Goal: Find specific page/section: Find specific page/section

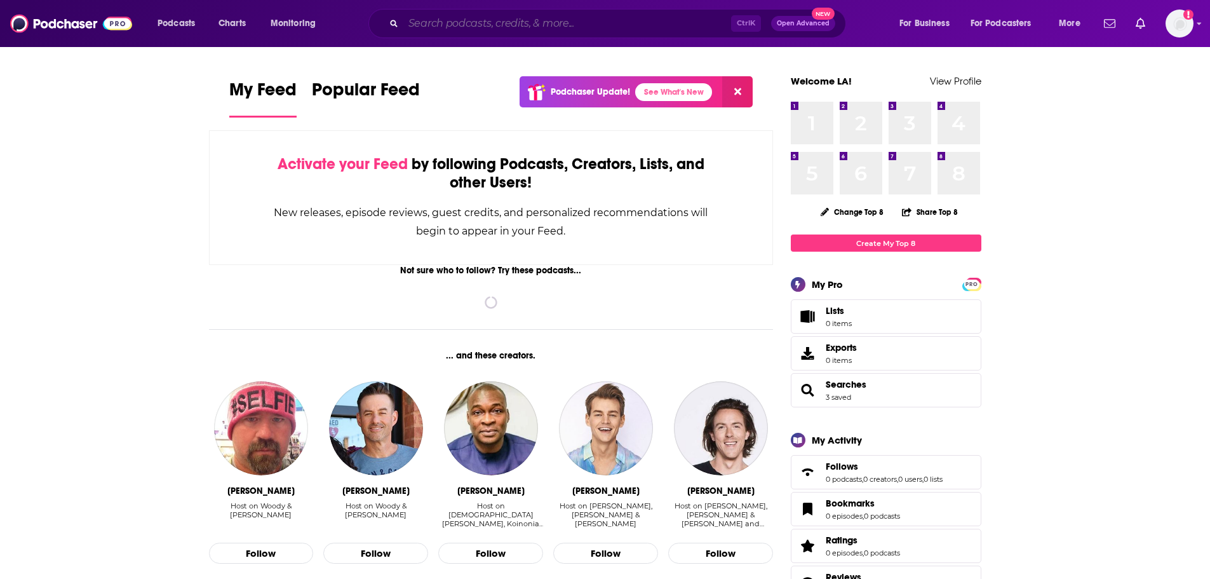
click at [596, 28] on input "Search podcasts, credits, & more..." at bounding box center [567, 23] width 328 height 20
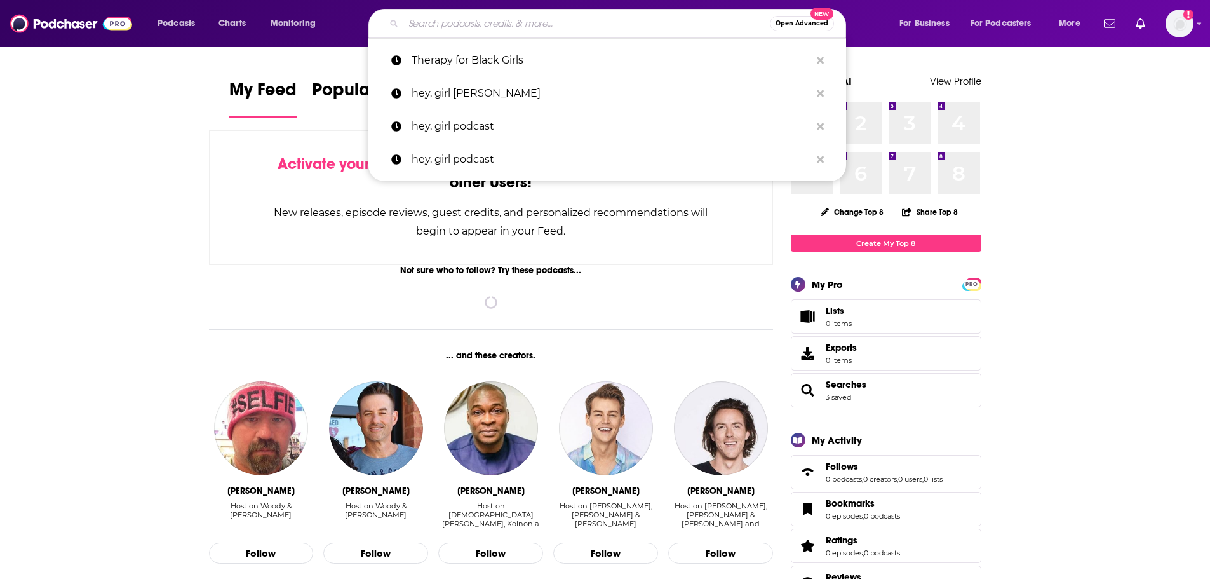
paste input "LIVELONG PODCAST"
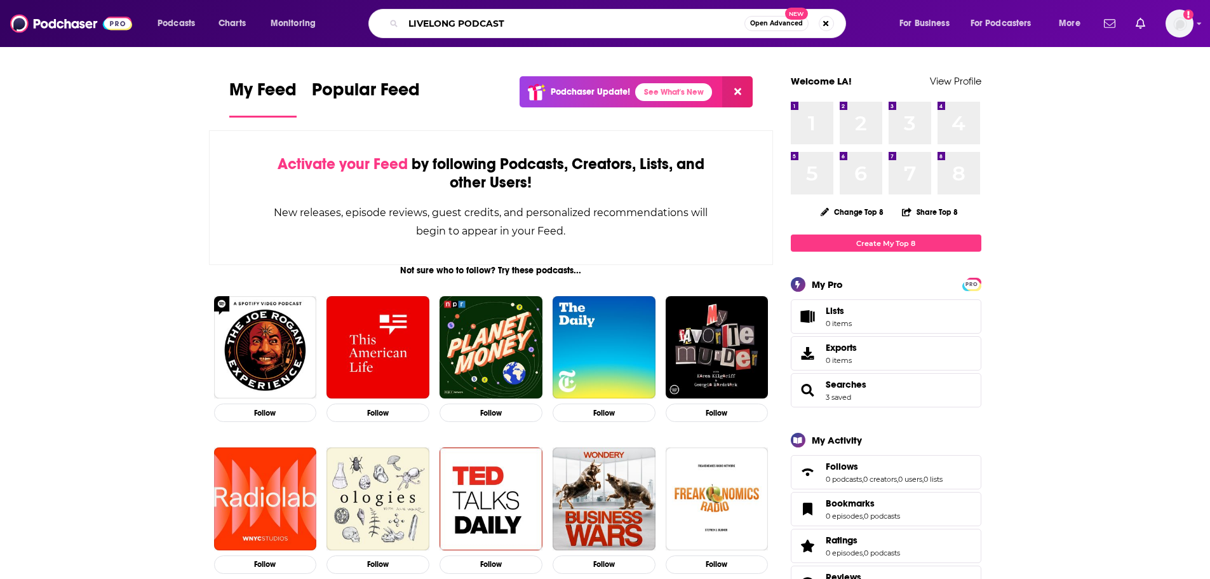
type input "LIVELONG PODCAST"
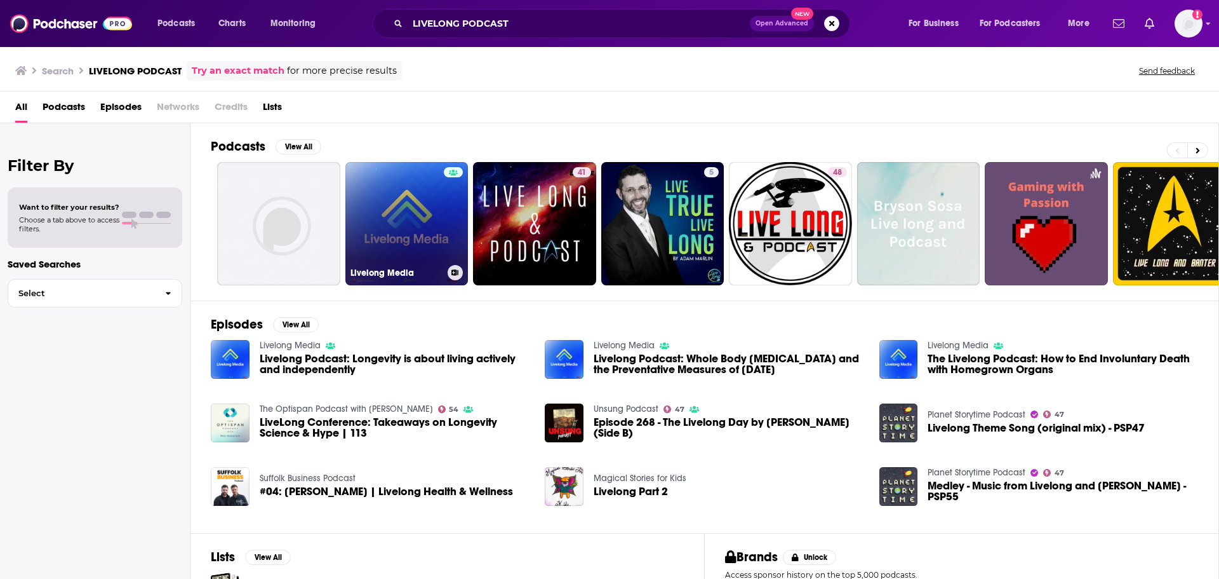
click at [407, 206] on link "Livelong Media" at bounding box center [407, 223] width 123 height 123
